Goal: Entertainment & Leisure: Consume media (video, audio)

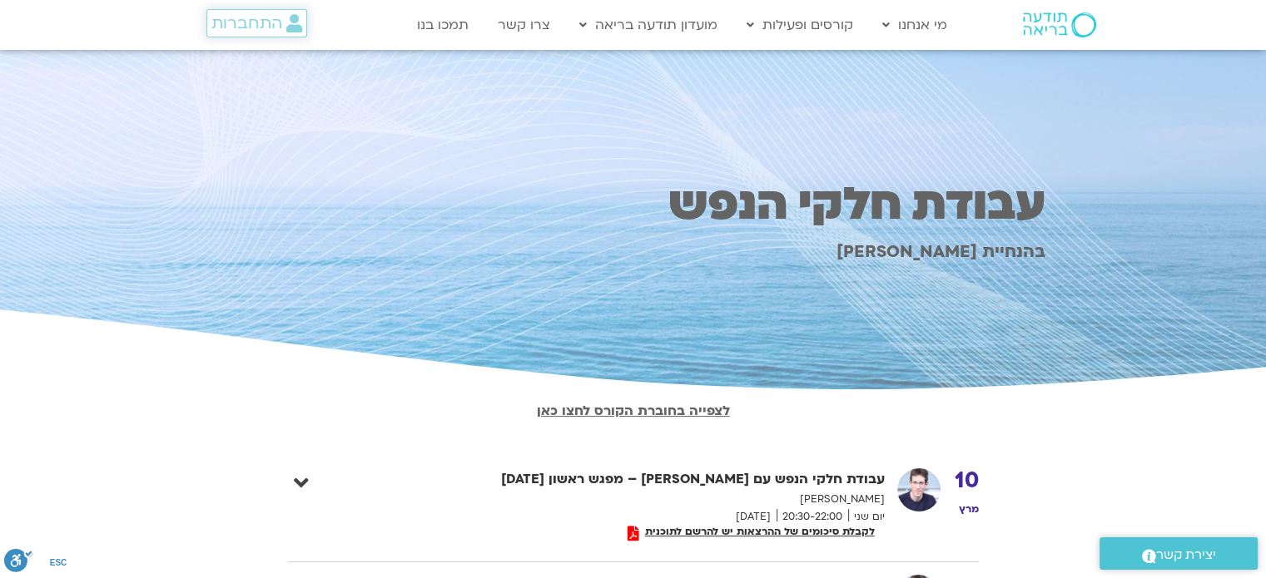
click at [260, 21] on span "התחברות" at bounding box center [246, 23] width 71 height 18
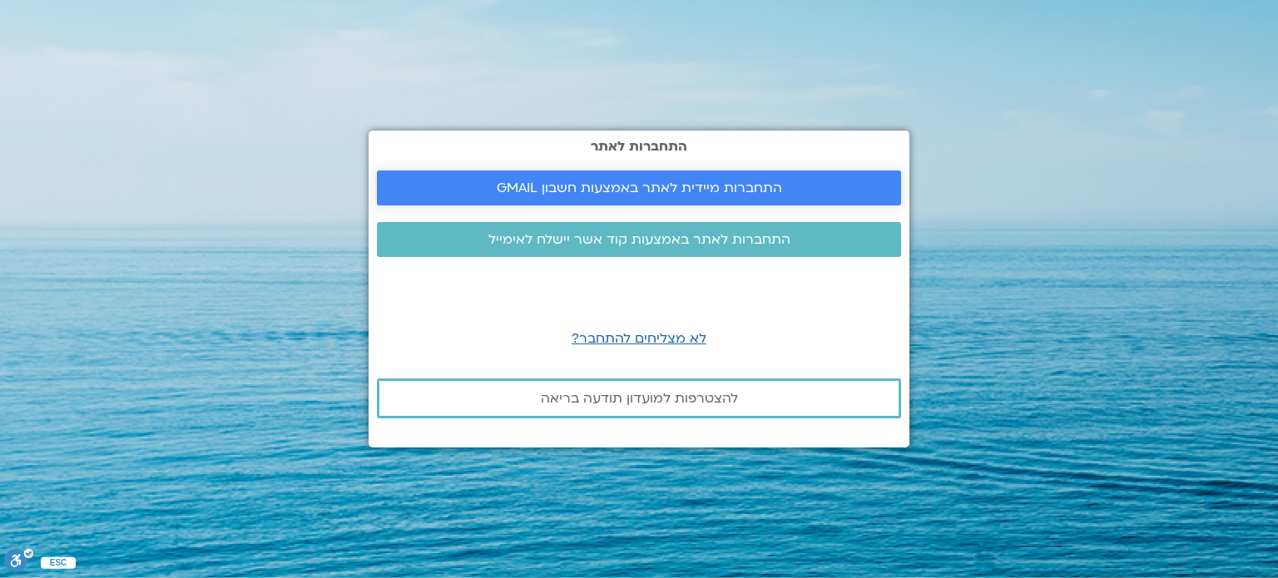
click at [553, 181] on span "התחברות מיידית לאתר באמצעות חשבון GMAIL" at bounding box center [639, 188] width 285 height 15
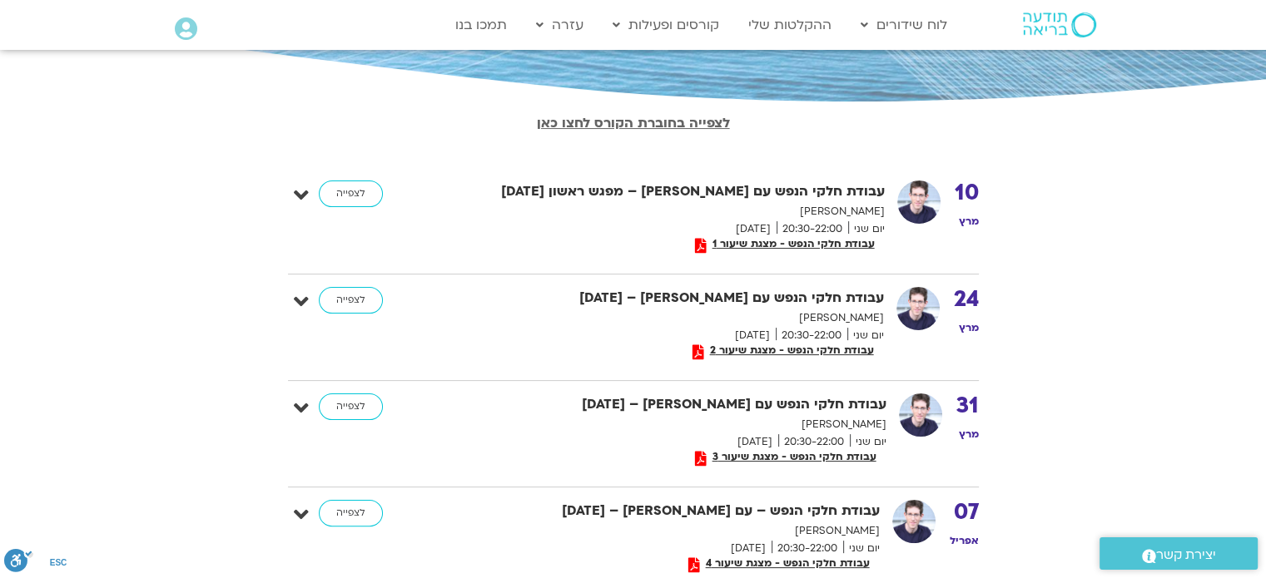
scroll to position [289, 0]
click at [339, 295] on link "לצפייה" at bounding box center [351, 299] width 64 height 27
